Goal: Information Seeking & Learning: Learn about a topic

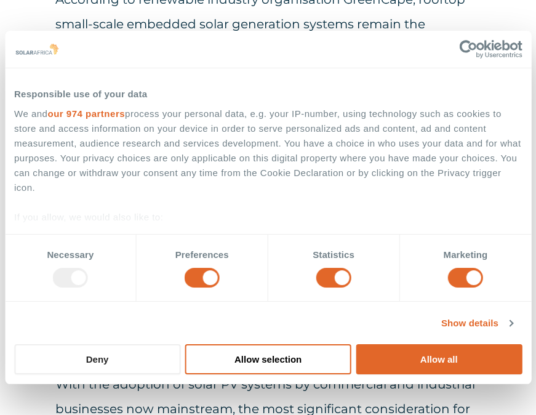
click at [112, 367] on button "Deny" at bounding box center [97, 359] width 166 height 30
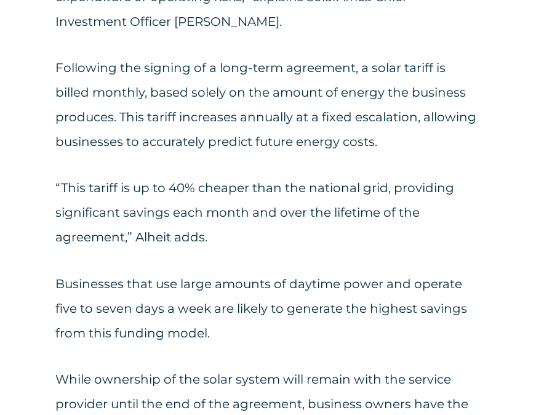
scroll to position [2170, 0]
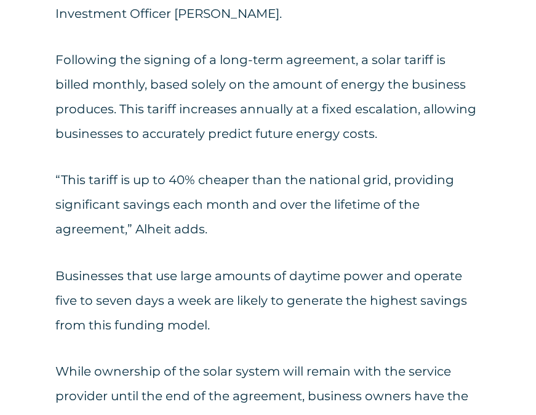
click at [263, 293] on p "Businesses that use large amounts of daytime power and operate five to seven da…" at bounding box center [267, 300] width 425 height 74
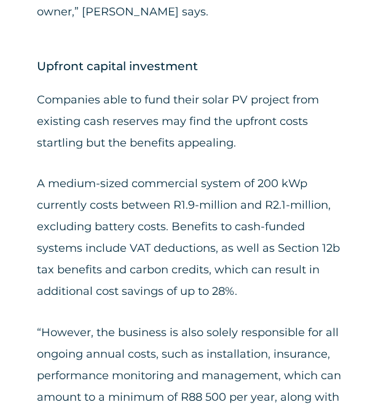
scroll to position [3570, 0]
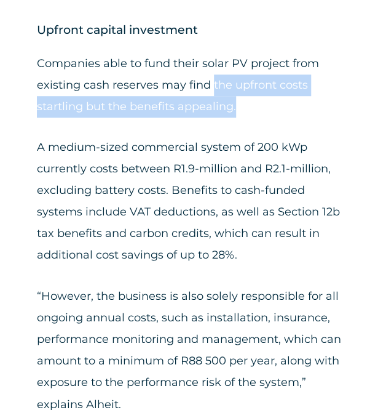
drag, startPoint x: 212, startPoint y: 81, endPoint x: 237, endPoint y: 98, distance: 31.1
click at [237, 98] on p "Companies able to fund their solar PV project from existing cash reserves may f…" at bounding box center [189, 85] width 304 height 65
copy p "the upfront costs startling but the benefits appealing."
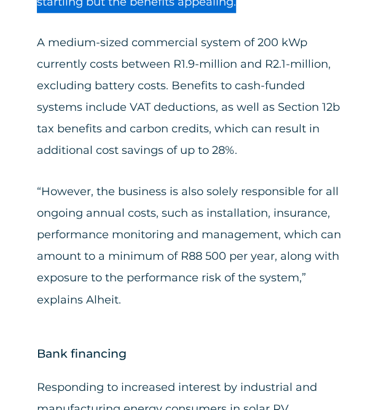
scroll to position [3672, 0]
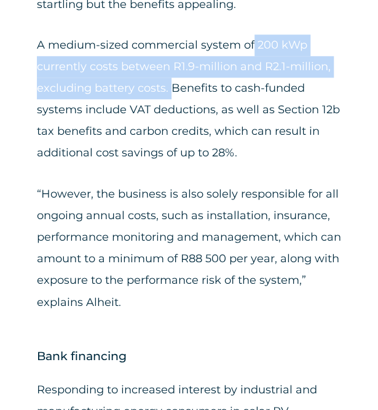
drag, startPoint x: 253, startPoint y: 43, endPoint x: 170, endPoint y: 86, distance: 93.3
click at [170, 86] on p "A medium-sized commercial system of 200 kWp currently costs between R1.9-millio…" at bounding box center [189, 98] width 304 height 129
copy p "200 kWp currently costs between R1.9-million and R2.1-million, excluding batter…"
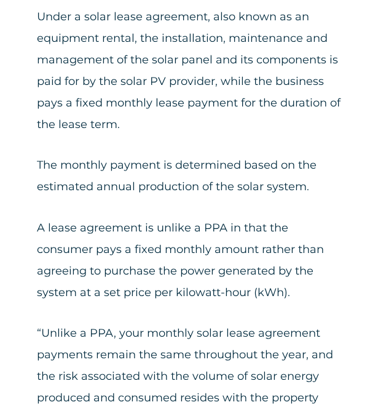
scroll to position [3126, 0]
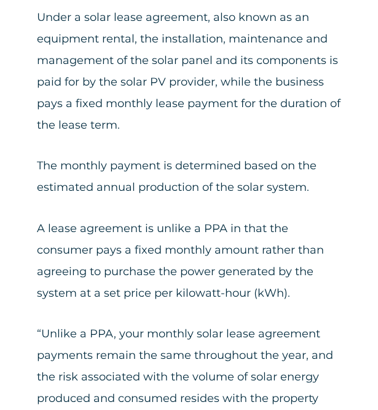
click at [183, 111] on p "Under a solar lease agreement, also known as an equipment rental, the installat…" at bounding box center [189, 71] width 304 height 129
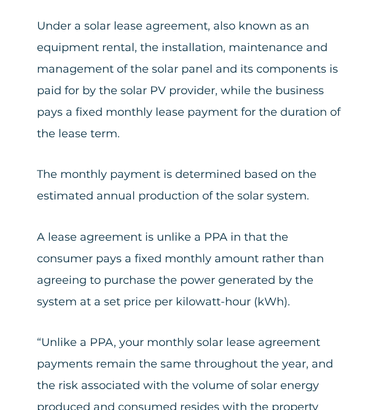
scroll to position [3119, 0]
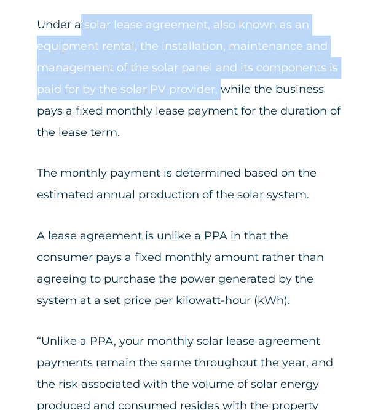
drag, startPoint x: 81, startPoint y: 23, endPoint x: 223, endPoint y: 93, distance: 158.2
click at [223, 93] on p "Under a solar lease agreement, also known as an equipment rental, the installat…" at bounding box center [189, 78] width 304 height 129
copy p "solar lease agreement, also known as an equipment rental, the installation, mai…"
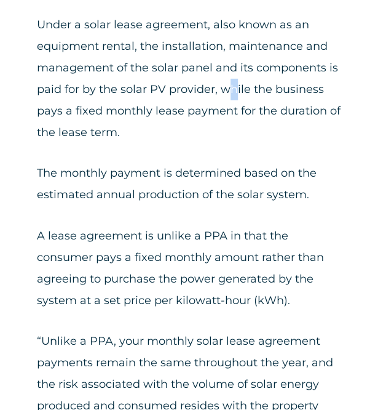
drag, startPoint x: 224, startPoint y: 89, endPoint x: 234, endPoint y: 95, distance: 11.6
click at [234, 95] on p "Under a solar lease agreement, also known as an equipment rental, the installat…" at bounding box center [189, 78] width 304 height 129
drag, startPoint x: 234, startPoint y: 95, endPoint x: 221, endPoint y: 89, distance: 14.6
click at [221, 89] on p "Under a solar lease agreement, also known as an equipment rental, the installat…" at bounding box center [189, 78] width 304 height 129
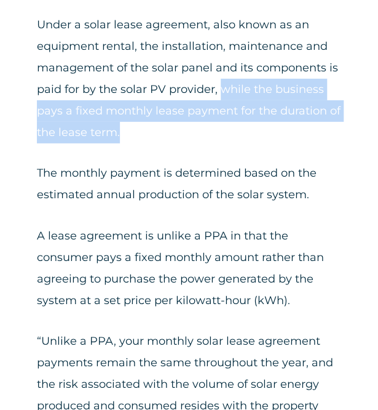
drag, startPoint x: 221, startPoint y: 89, endPoint x: 223, endPoint y: 124, distance: 35.1
click at [223, 124] on p "Under a solar lease agreement, also known as an equipment rental, the installat…" at bounding box center [189, 78] width 304 height 129
copy p "while the business pays a fixed monthly lease payment for the duration of the l…"
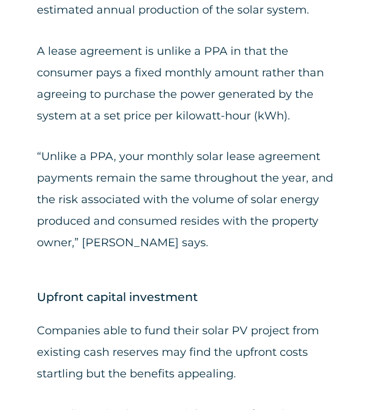
scroll to position [3304, 0]
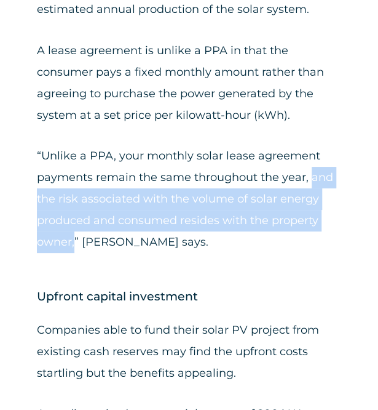
drag, startPoint x: 311, startPoint y: 180, endPoint x: 75, endPoint y: 238, distance: 242.6
click at [75, 238] on p "“Unlike a PPA, your monthly solar lease agreement payments remain the same thro…" at bounding box center [189, 199] width 304 height 108
copy p "and the risk associated with the volume of solar energy produced and consumed r…"
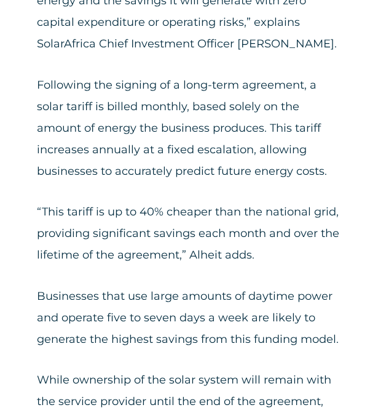
scroll to position [2122, 0]
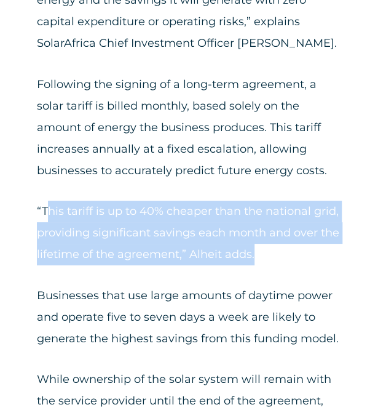
drag, startPoint x: 46, startPoint y: 209, endPoint x: 258, endPoint y: 256, distance: 216.7
click at [258, 256] on p "“This tariff is up to 40% cheaper than the national grid, providing significant…" at bounding box center [189, 233] width 304 height 65
copy p "his tariff is up to 40% cheaper than the national grid, providing significant s…"
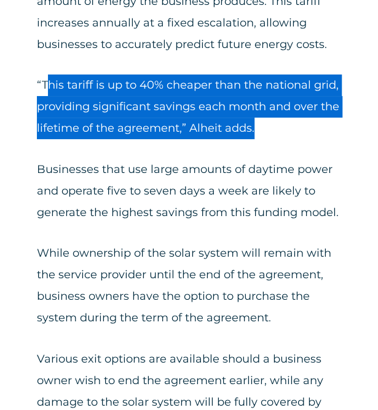
scroll to position [2248, 0]
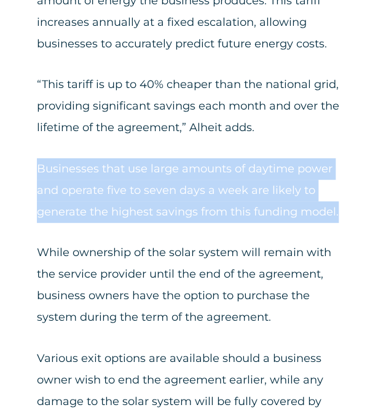
drag, startPoint x: 34, startPoint y: 164, endPoint x: 339, endPoint y: 215, distance: 309.4
copy p "Businesses that use large amounts of daytime power and operate five to seven da…"
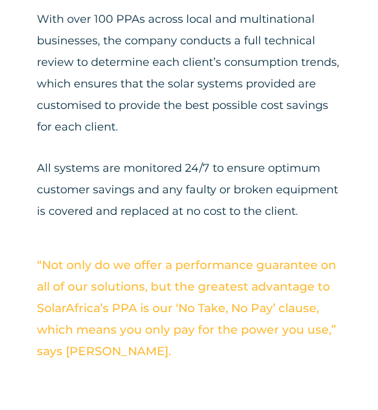
scroll to position [4873, 0]
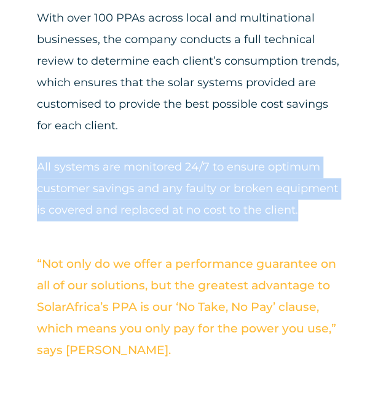
drag, startPoint x: 33, startPoint y: 141, endPoint x: 300, endPoint y: 196, distance: 271.9
copy p "All systems are monitored 24/7 to ensure optimum customer savings and any fault…"
